Goal: Information Seeking & Learning: Learn about a topic

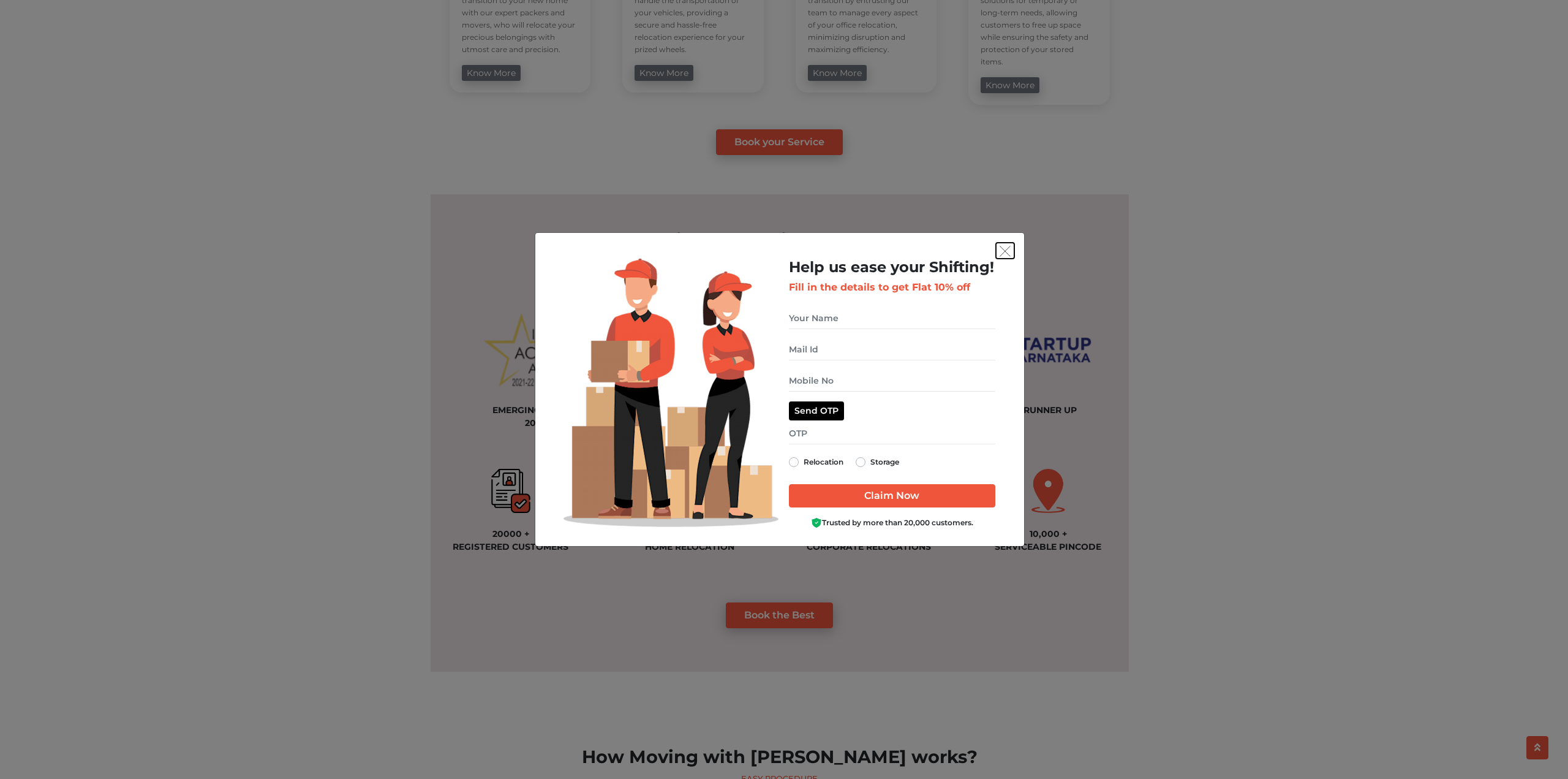
click at [1007, 248] on img "get free quote dialog" at bounding box center [1005, 251] width 11 height 11
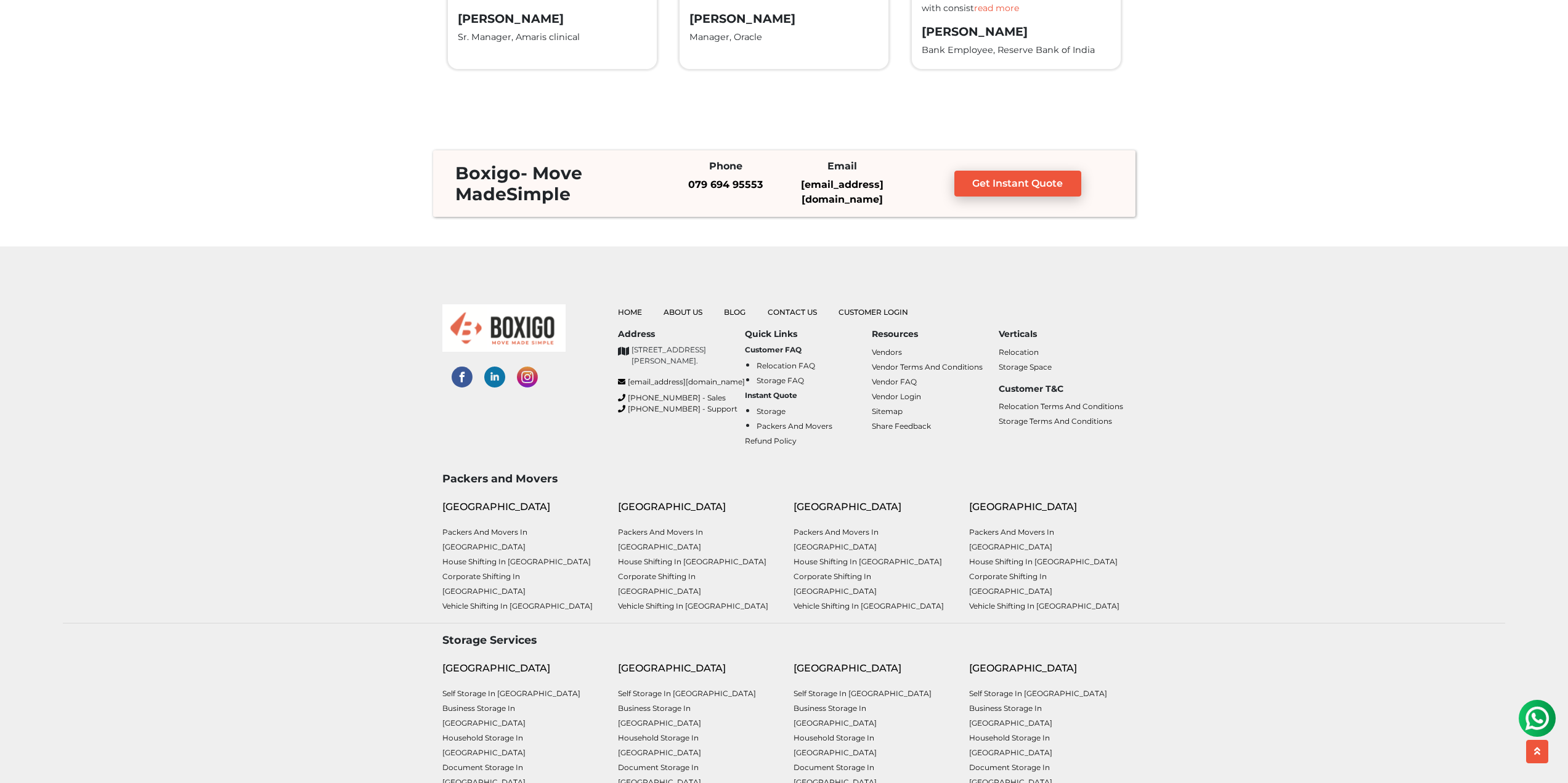
scroll to position [3214, 0]
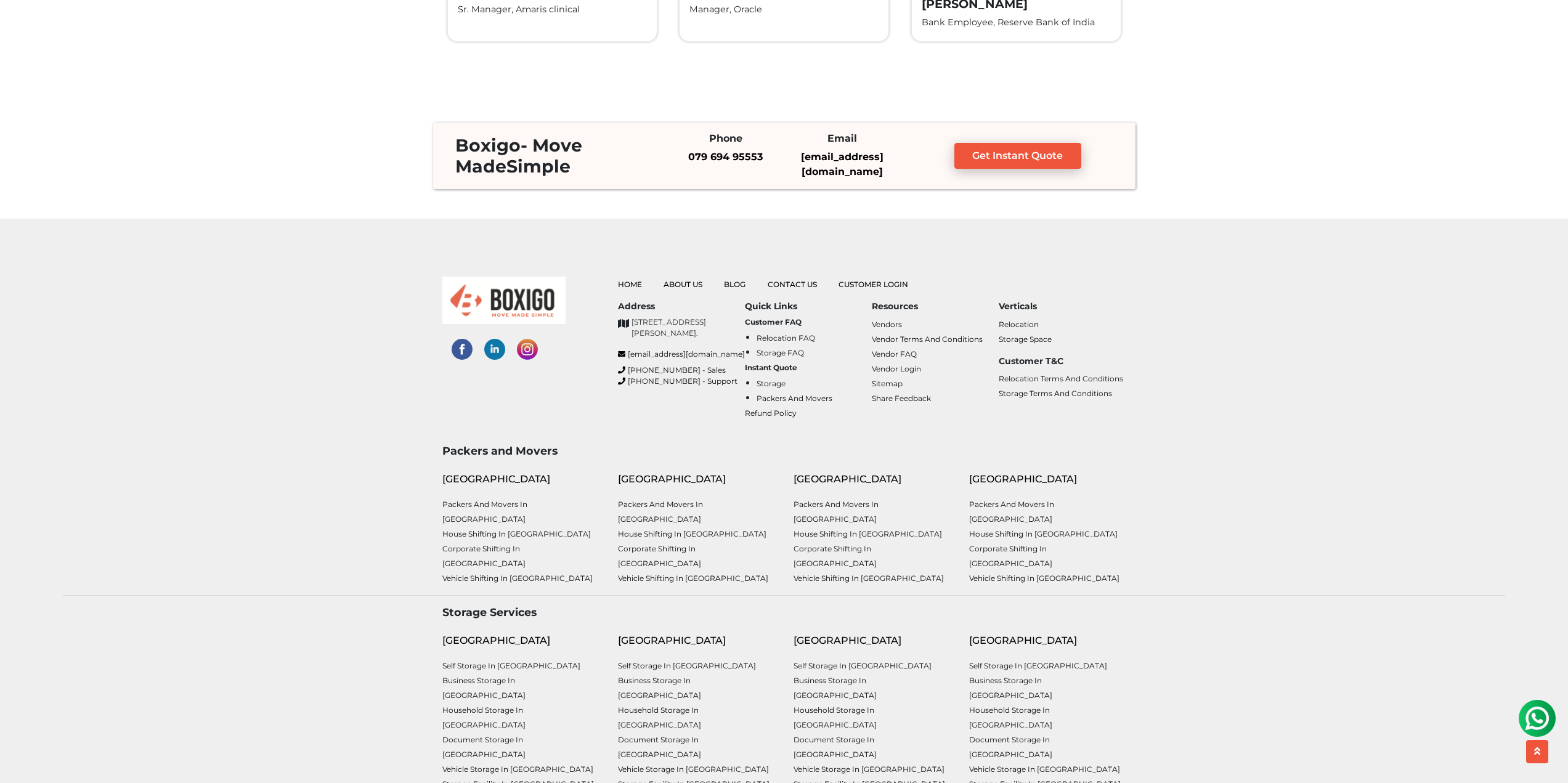
drag, startPoint x: 1124, startPoint y: 438, endPoint x: 503, endPoint y: 223, distance: 657.2
click at [562, 239] on div "Home About Us Blog Contact Us Customer Login Address [STREET_ADDRESS][PERSON_NA…" at bounding box center [784, 331] width 703 height 226
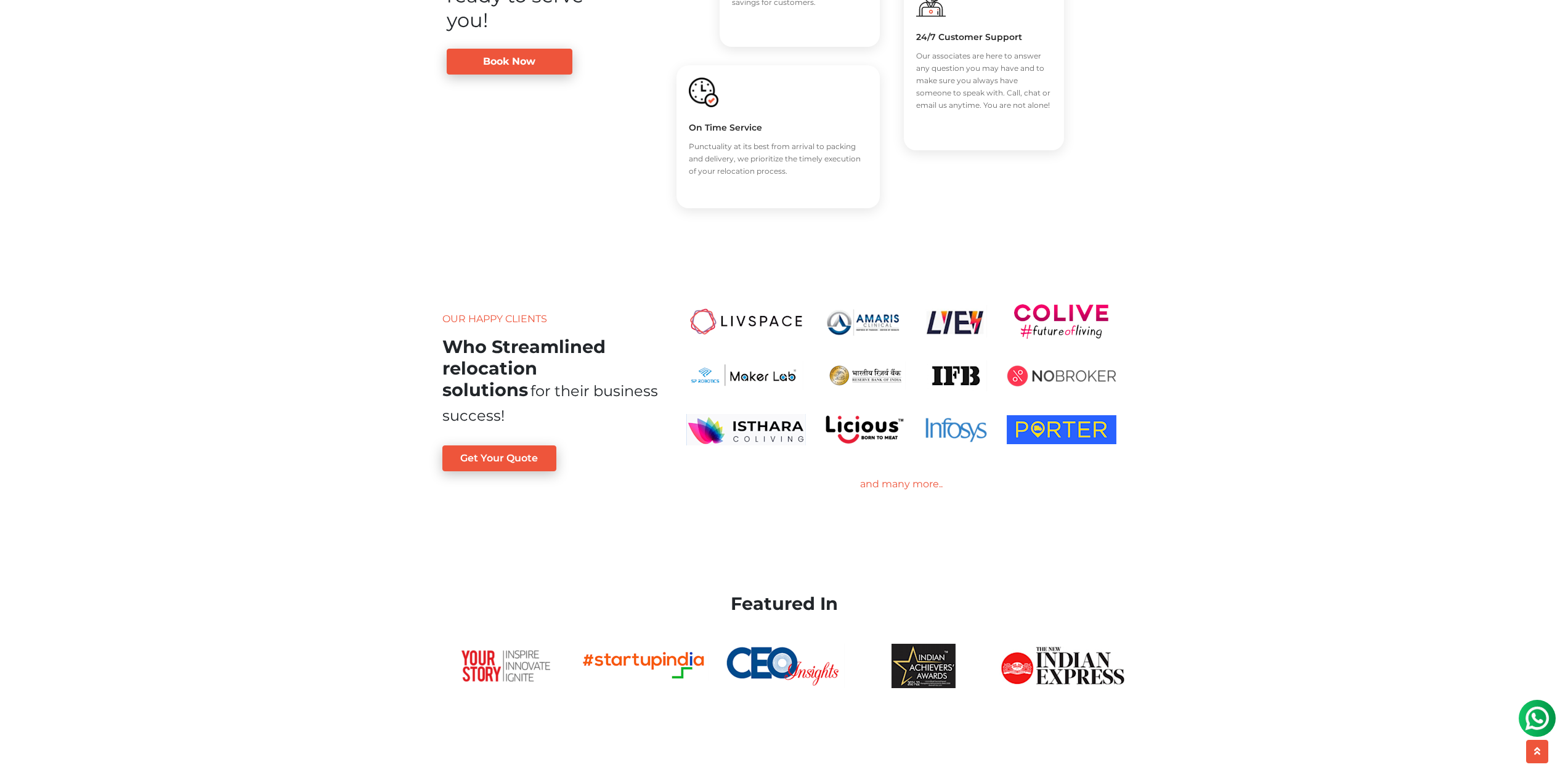
scroll to position [2167, 0]
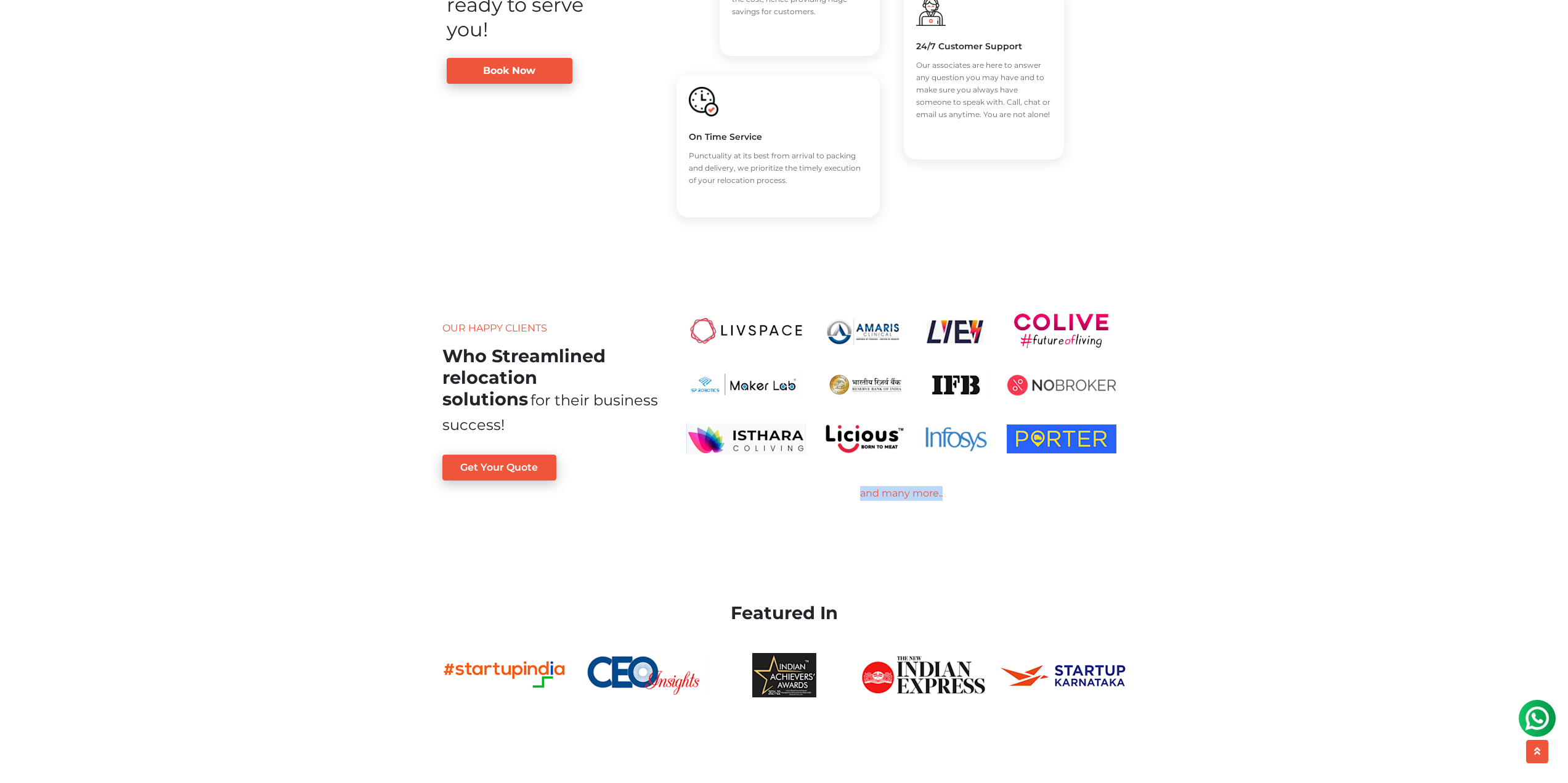
drag, startPoint x: 946, startPoint y: 492, endPoint x: 856, endPoint y: 493, distance: 90.0
click at [856, 493] on div "and many more.." at bounding box center [901, 493] width 450 height 15
drag, startPoint x: 856, startPoint y: 493, endPoint x: 935, endPoint y: 495, distance: 79.0
click at [935, 495] on div "and many more.." at bounding box center [901, 493] width 450 height 15
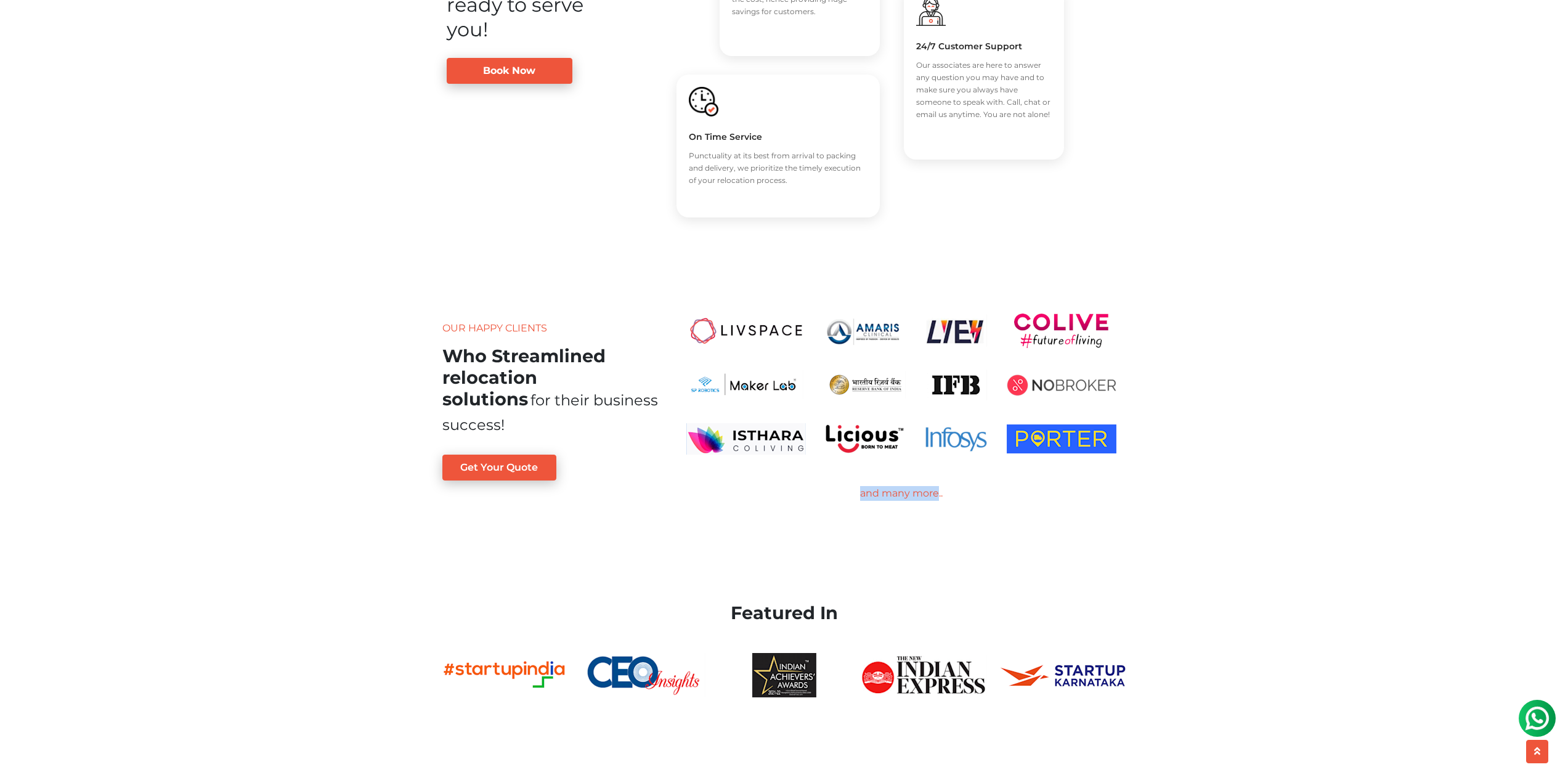
click at [935, 495] on div "and many more.." at bounding box center [901, 493] width 450 height 15
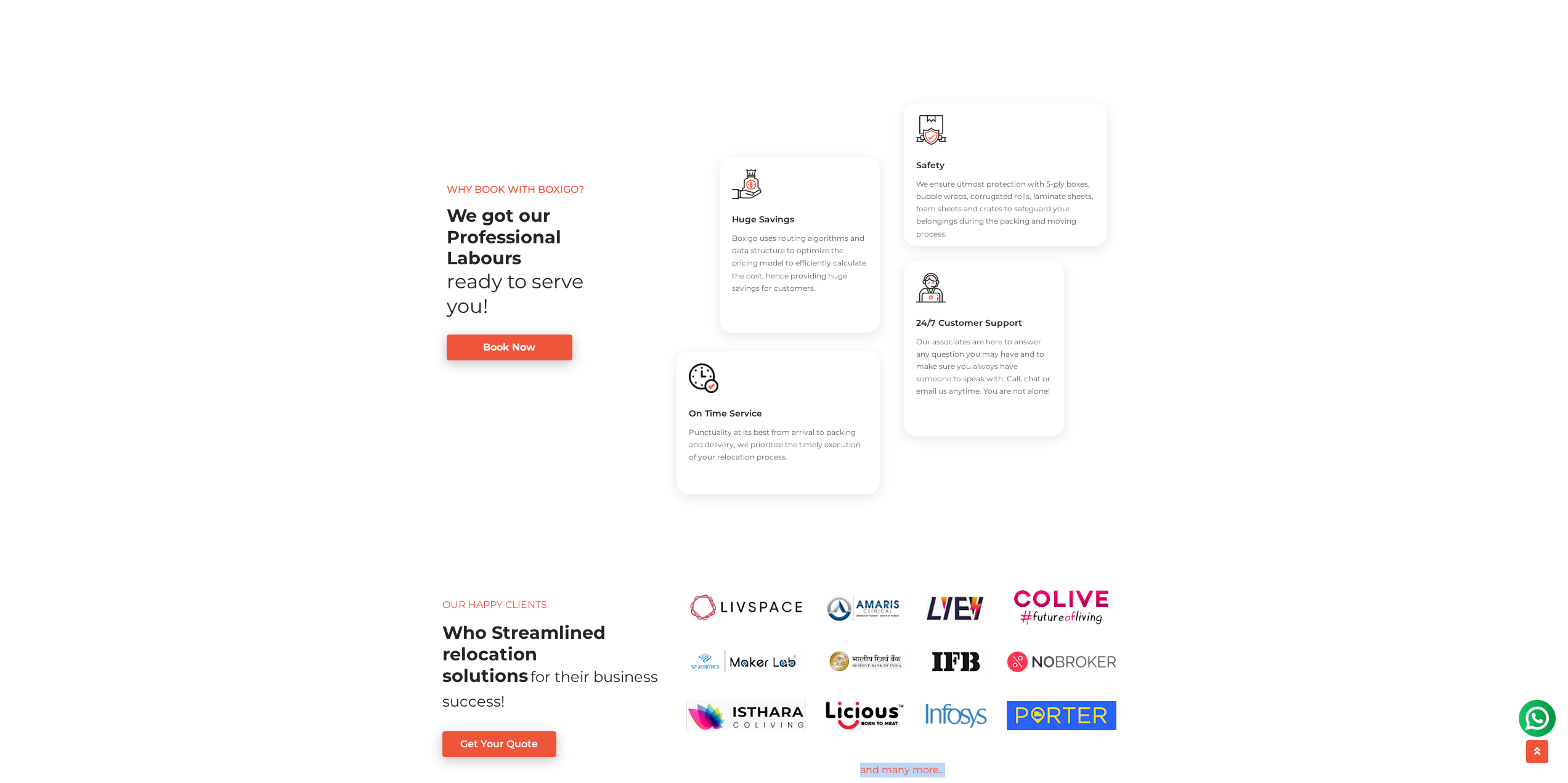
scroll to position [1859, 0]
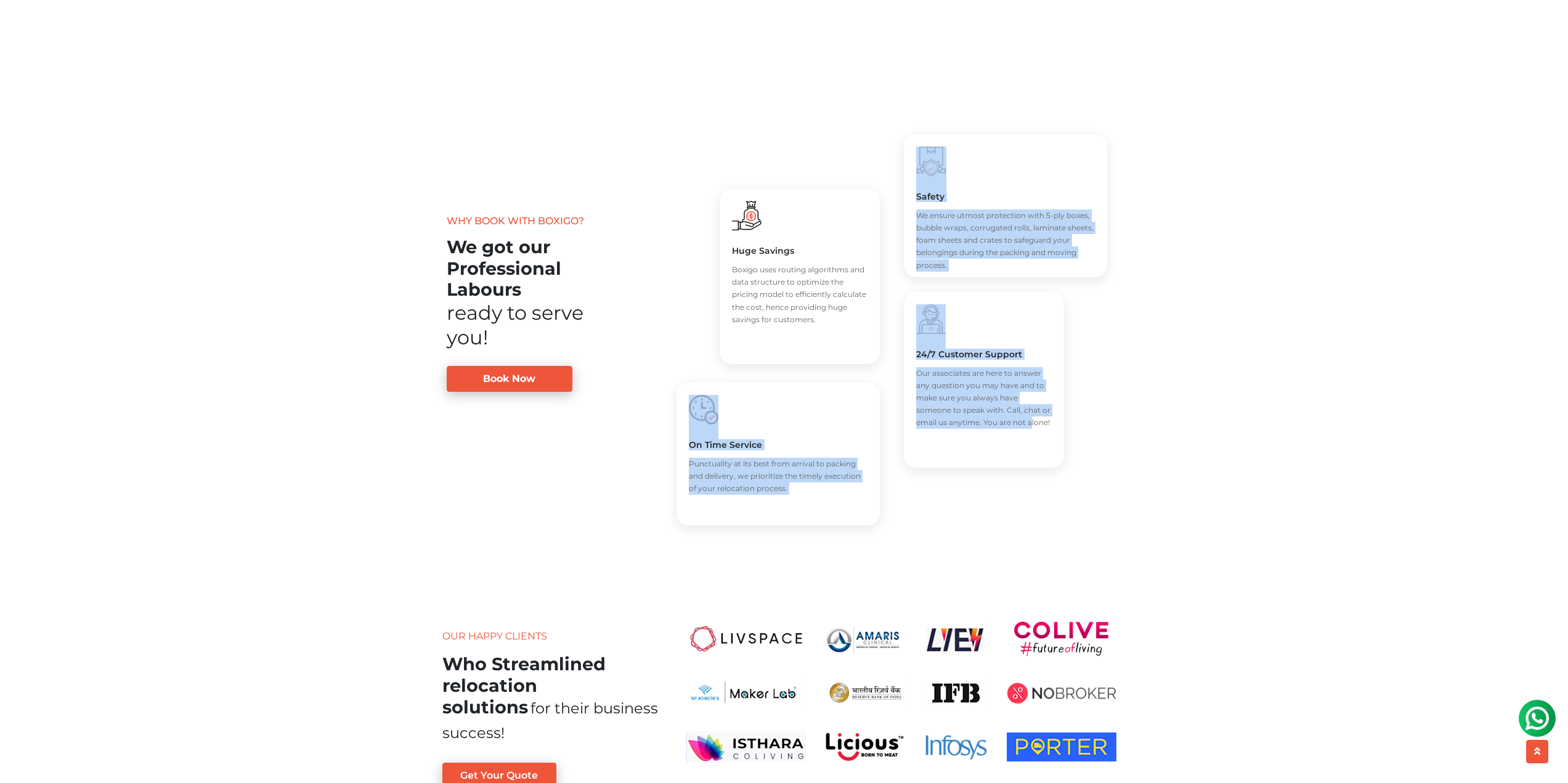
drag, startPoint x: 929, startPoint y: 489, endPoint x: 775, endPoint y: 376, distance: 191.0
click at [775, 376] on div "Why book with Boxigo? We got our Professional Labours ready to serve you! Book …" at bounding box center [784, 344] width 703 height 361
click at [775, 376] on div "Huge Savings Boxigo uses routing algorithms and data structure to optimize the …" at bounding box center [784, 344] width 234 height 361
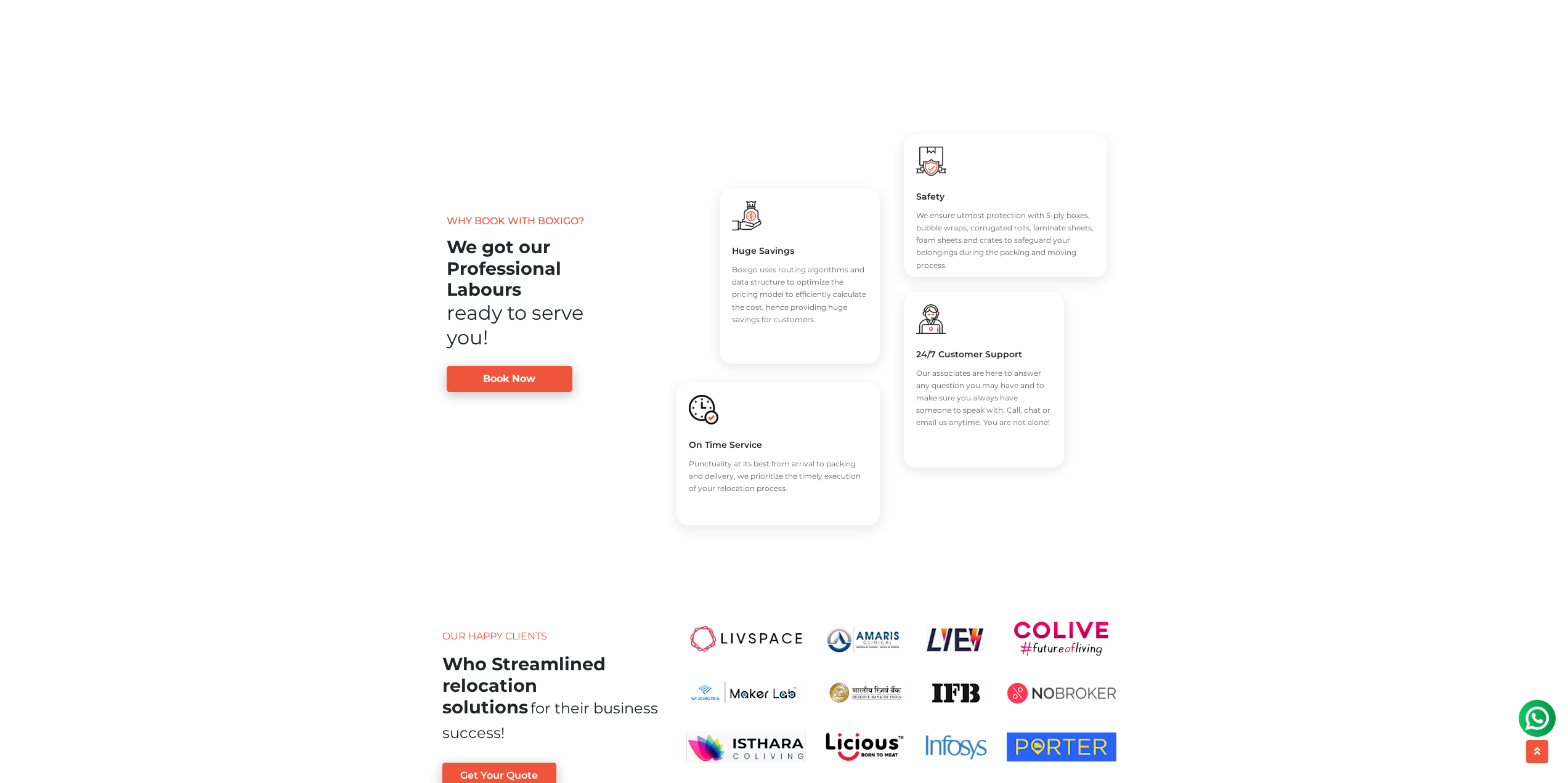
drag, startPoint x: 625, startPoint y: 104, endPoint x: 1173, endPoint y: 497, distance: 674.4
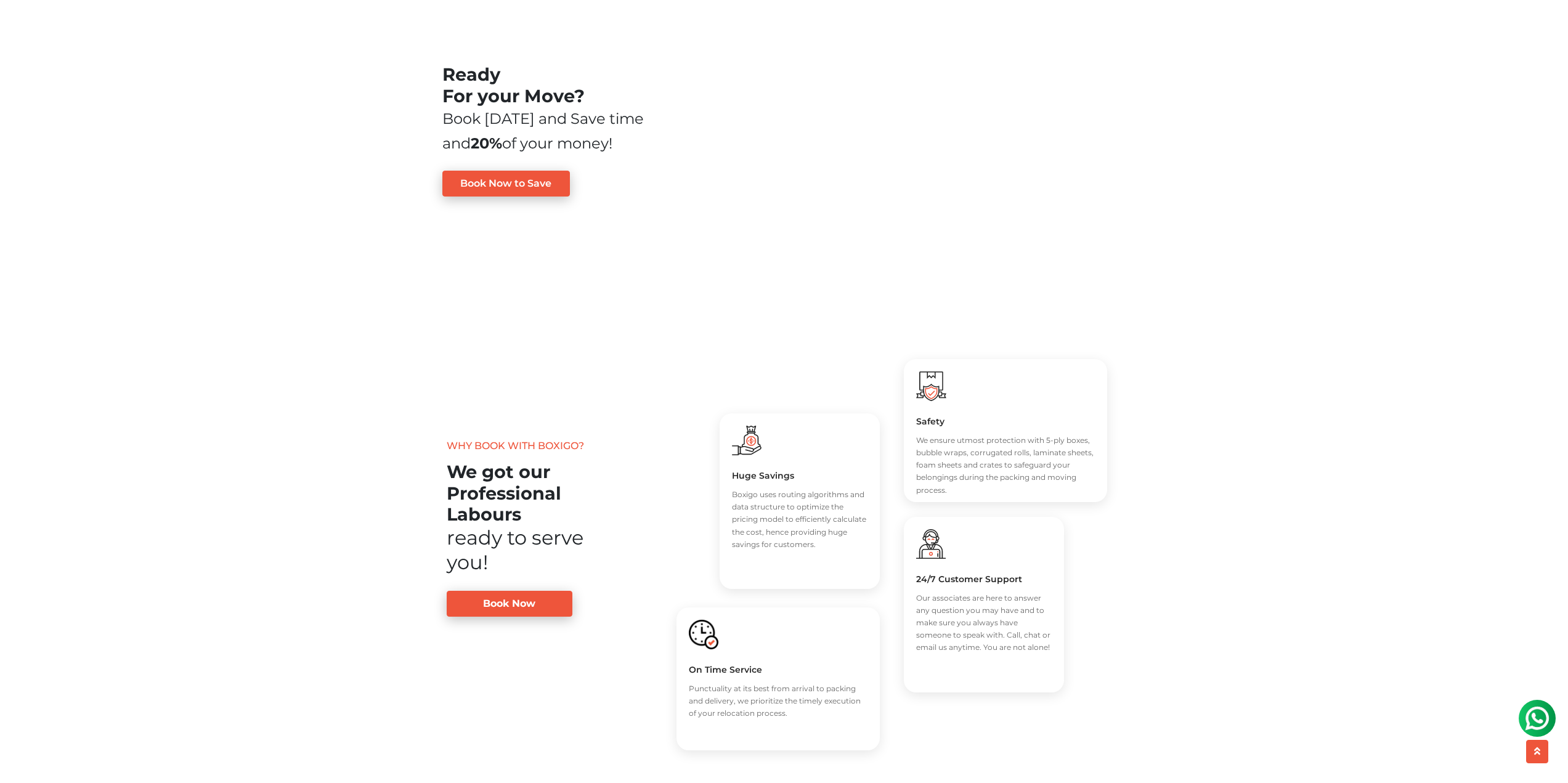
scroll to position [1613, 0]
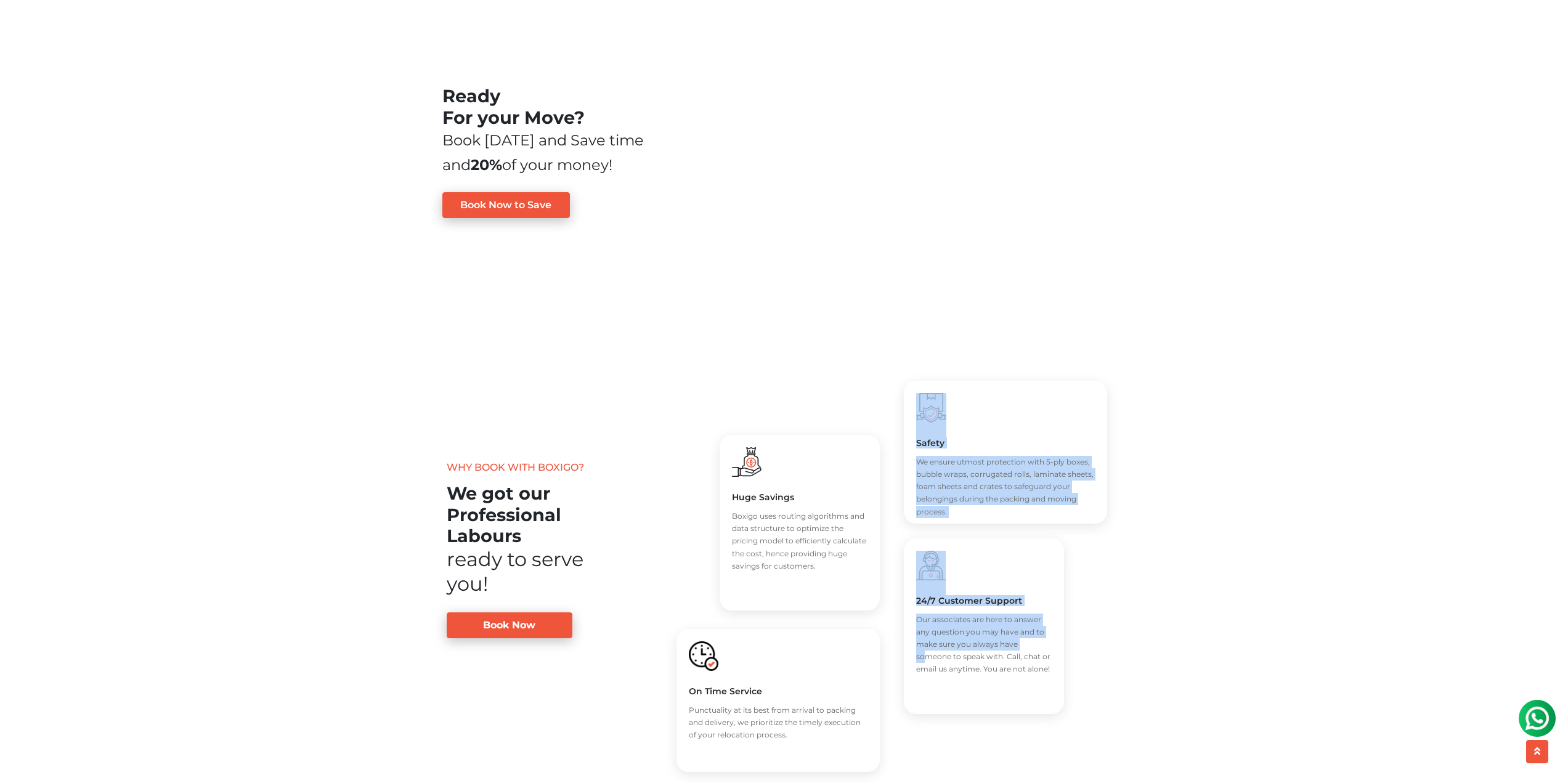
drag, startPoint x: 1154, startPoint y: 329, endPoint x: 1134, endPoint y: 631, distance: 302.7
click at [1134, 631] on main "Most Trusted Packers and Movers We Make Your Move Simple no_url_set Within [GEO…" at bounding box center [784, 114] width 1568 height 3355
click at [1155, 590] on main "Most Trusted Packers and Movers We Make Your Move Simple no_url_set Within [GEO…" at bounding box center [784, 114] width 1568 height 3355
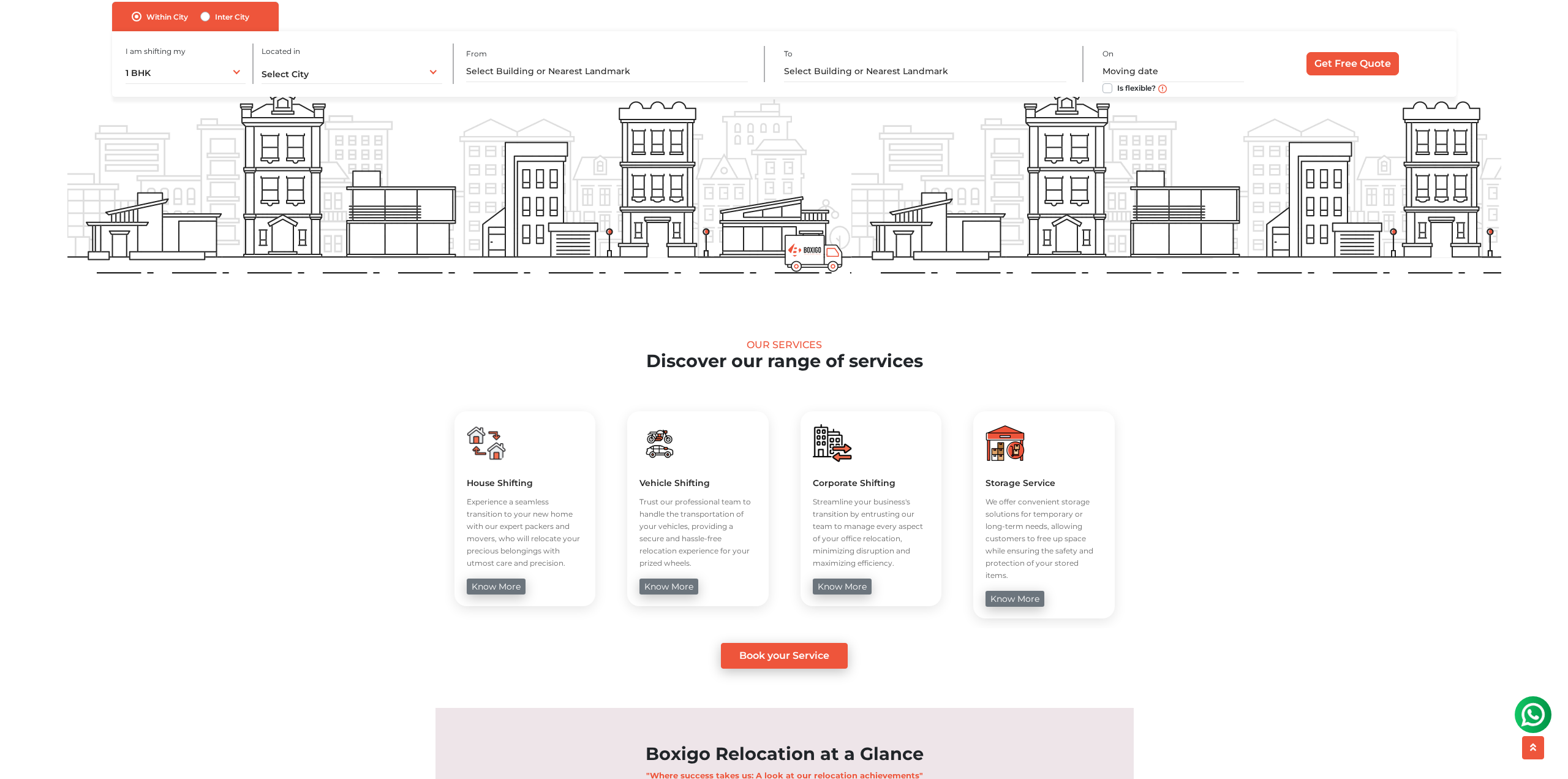
scroll to position [0, 0]
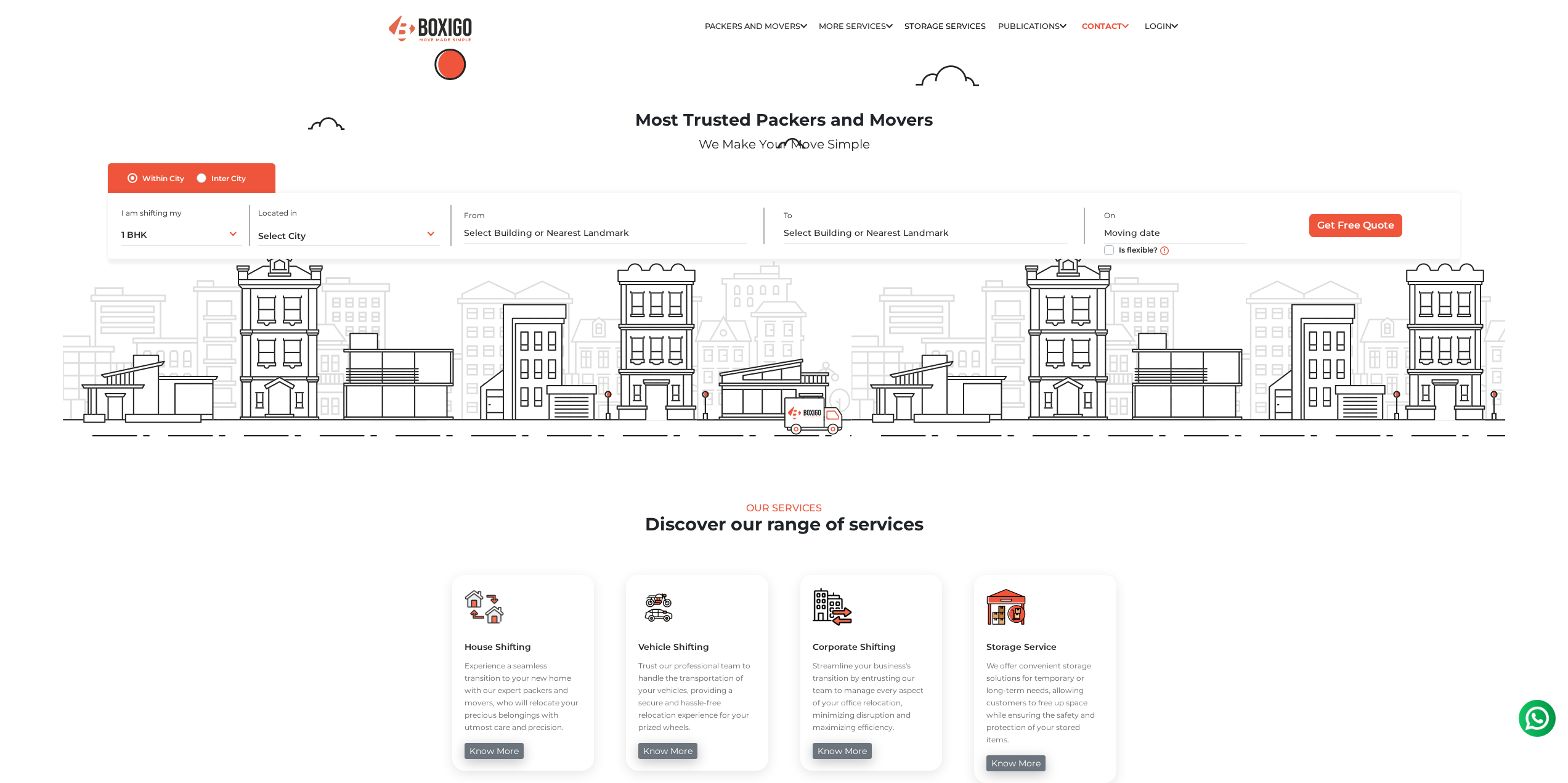
click at [861, 247] on div "I am shifting my 1 BHK 2 BHK 3 BHK 3 + BHK FEW ITEMS 1 BHK 1 BHK 2 BHK 3 BHK 3 …" at bounding box center [784, 226] width 1353 height 67
click at [863, 234] on input "text" at bounding box center [925, 233] width 283 height 21
